Goal: Task Accomplishment & Management: Manage account settings

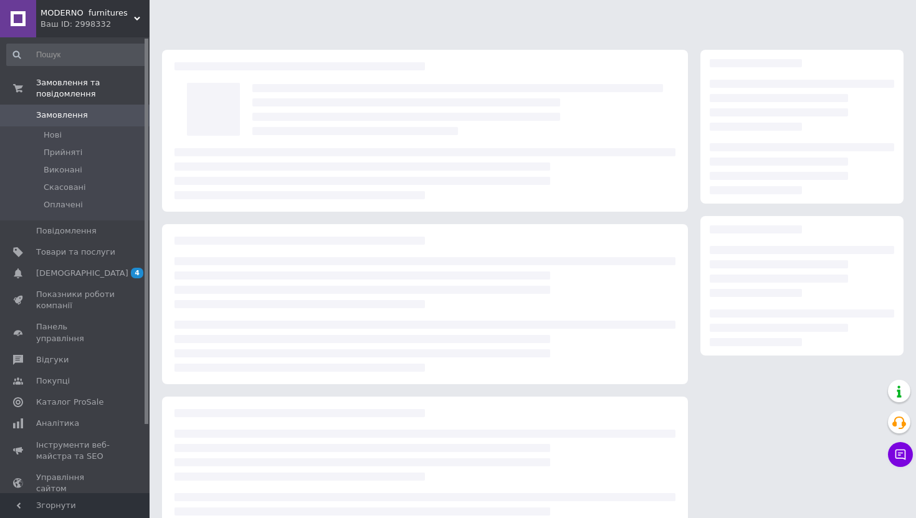
scroll to position [51, 0]
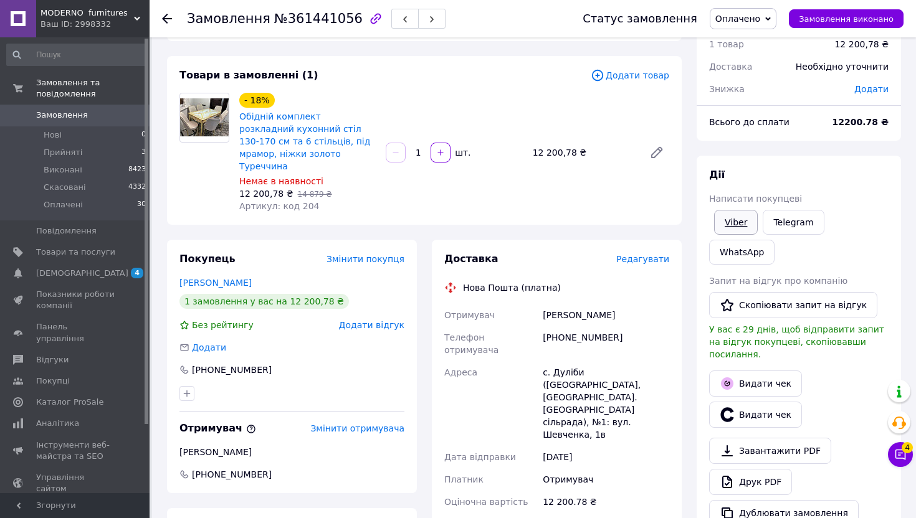
click at [743, 227] on link "Viber" at bounding box center [736, 222] width 44 height 25
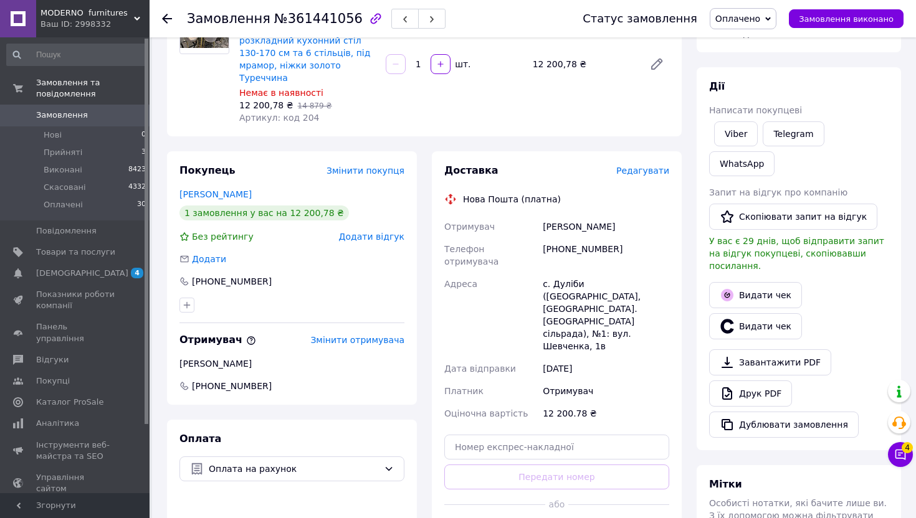
scroll to position [141, 0]
drag, startPoint x: 272, startPoint y: 417, endPoint x: 208, endPoint y: 417, distance: 64.2
click at [208, 391] on span "[PHONE_NUMBER]" at bounding box center [291, 385] width 227 height 12
copy span "0505022881"
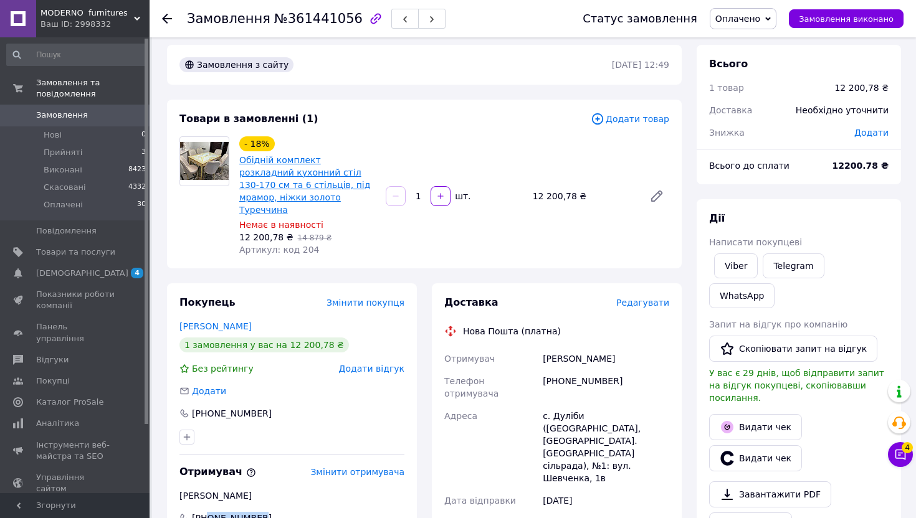
scroll to position [0, 0]
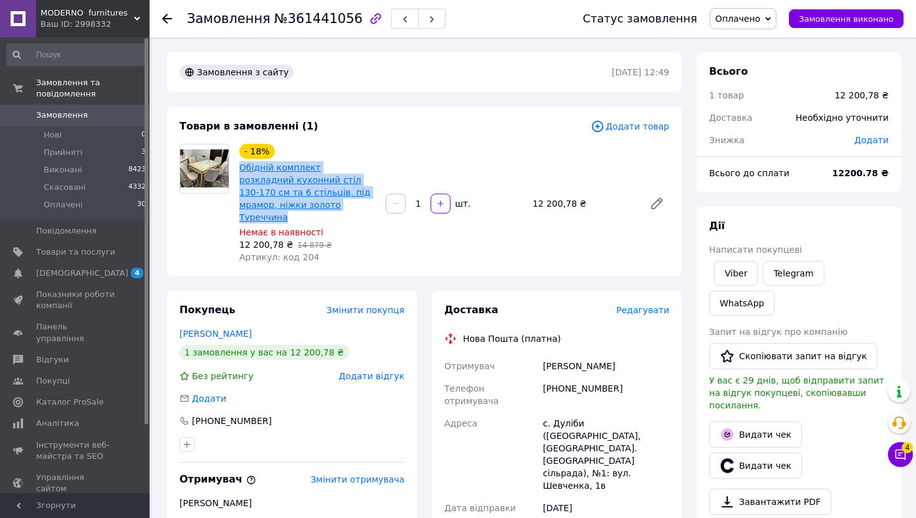
drag, startPoint x: 241, startPoint y: 214, endPoint x: 240, endPoint y: 169, distance: 44.2
click at [240, 169] on span "Обідній комплект розкладний кухонний стіл 130-170 см та 6 стільців, під мрамор,…" at bounding box center [307, 192] width 136 height 62
copy link "Обідній комплект розкладний кухонний стіл 130-170 см та 6 стільців, під мрамор,…"
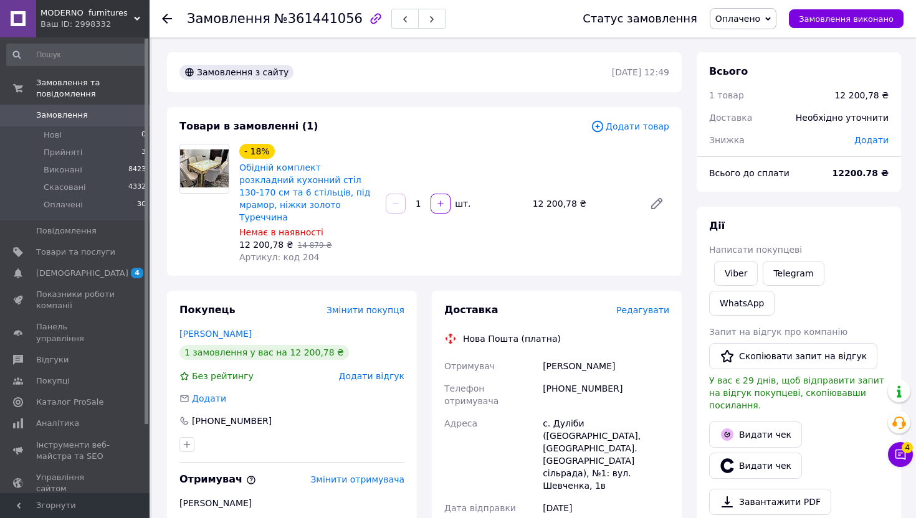
click at [311, 20] on span "№361441056" at bounding box center [318, 18] width 88 height 15
click at [311, 19] on span "№361441056" at bounding box center [318, 18] width 88 height 15
copy span "361441056"
drag, startPoint x: 115, startPoint y: 120, endPoint x: 122, endPoint y: 86, distance: 35.1
click at [114, 120] on span "Замовлення" at bounding box center [75, 115] width 79 height 11
